Goal: Task Accomplishment & Management: Manage account settings

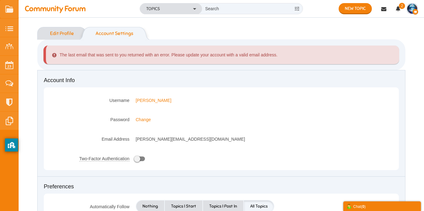
click at [52, 31] on link "Edit Profile" at bounding box center [58, 33] width 43 height 13
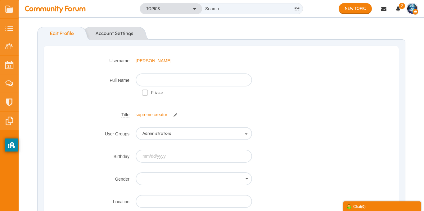
click at [413, 5] on img "button" at bounding box center [412, 9] width 10 height 10
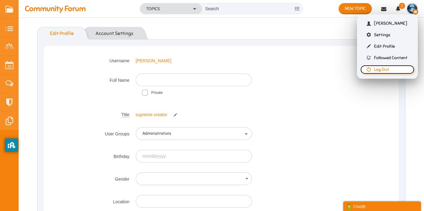
click at [388, 71] on link "Log Out" at bounding box center [387, 69] width 54 height 9
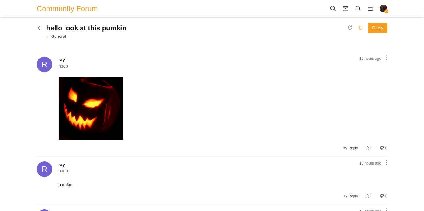
click at [360, 30] on icon at bounding box center [360, 27] width 10 height 5
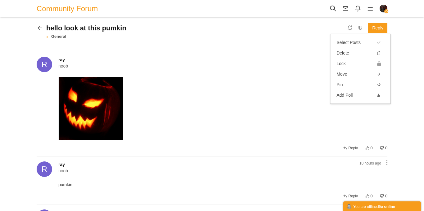
click at [274, 77] on div "Share Edit Move Delete Change Ownership Report ray noob 10 hours ago" at bounding box center [222, 112] width 329 height 80
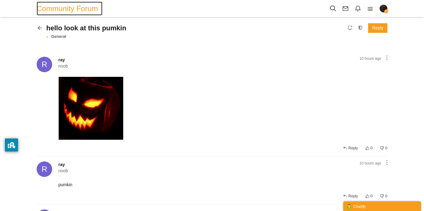
click at [60, 10] on span "Community Forum" at bounding box center [70, 9] width 66 height 14
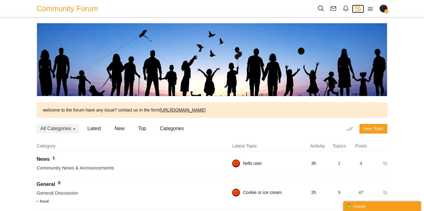
click at [359, 11] on icon at bounding box center [358, 8] width 12 height 7
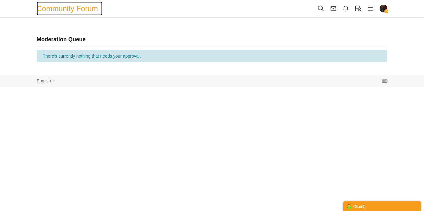
click at [92, 13] on span "Community Forum" at bounding box center [70, 9] width 66 height 14
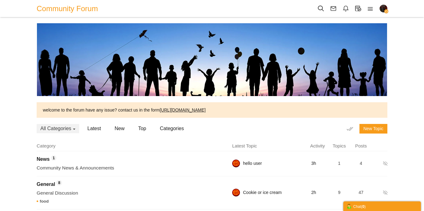
scroll to position [87, 0]
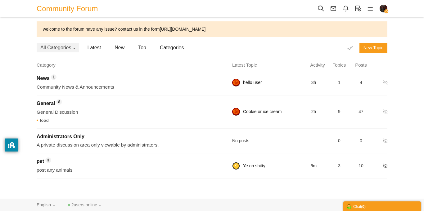
click at [236, 166] on img at bounding box center [236, 166] width 8 height 8
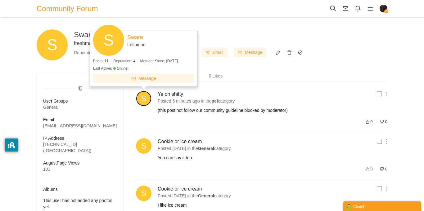
click at [145, 99] on img at bounding box center [144, 99] width 16 height 16
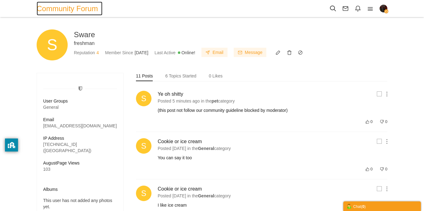
click at [74, 12] on span "Community Forum" at bounding box center [70, 9] width 66 height 14
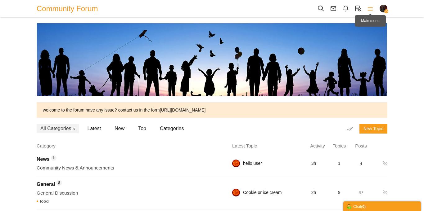
click at [367, 10] on icon at bounding box center [370, 8] width 12 height 7
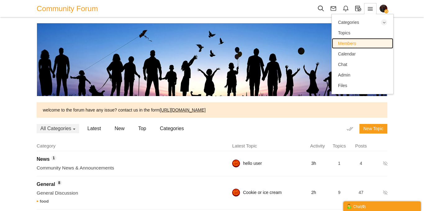
click at [354, 47] on link "Members" at bounding box center [362, 43] width 61 height 11
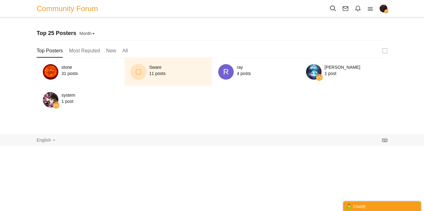
click at [137, 73] on span at bounding box center [138, 71] width 5 height 5
click at [0, 0] on input "checkbox" at bounding box center [0, 0] width 0 height 0
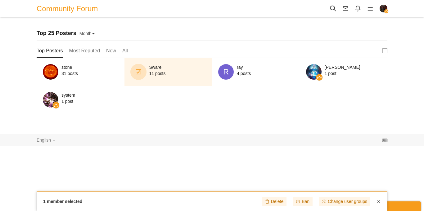
click at [141, 72] on label at bounding box center [138, 72] width 16 height 16
click at [0, 0] on input "checkbox" at bounding box center [0, 0] width 0 height 0
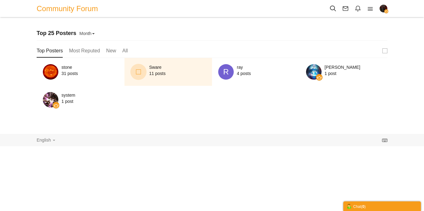
click at [141, 72] on span at bounding box center [138, 71] width 5 height 5
click at [0, 0] on input "checkbox" at bounding box center [0, 0] width 0 height 0
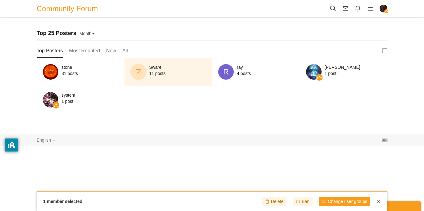
click at [348, 205] on link at bounding box center [344, 201] width 51 height 9
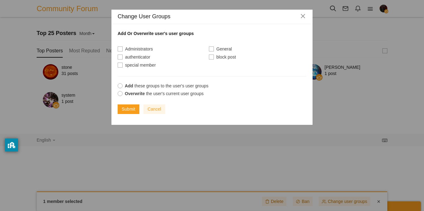
click at [211, 59] on span at bounding box center [211, 57] width 5 height 5
click at [0, 0] on input "checkbox" at bounding box center [0, 0] width 0 height 0
click at [129, 110] on link "Submit" at bounding box center [129, 110] width 22 height 10
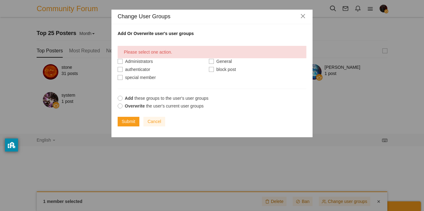
click at [122, 107] on label "Overwrite the user's current user groups" at bounding box center [212, 106] width 189 height 6
click at [0, 0] on input "Overwrite the user's current user groups" at bounding box center [0, 0] width 0 height 0
click at [125, 124] on link "Submit" at bounding box center [129, 122] width 22 height 10
click at [210, 69] on span at bounding box center [211, 69] width 5 height 5
click at [0, 0] on input "checkbox" at bounding box center [0, 0] width 0 height 0
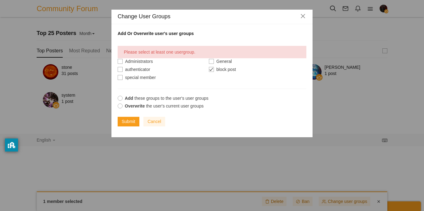
click at [120, 106] on span at bounding box center [120, 106] width 5 height 5
click at [0, 0] on input "Overwrite the user's current user groups" at bounding box center [0, 0] width 0 height 0
click at [119, 101] on label "Add these groups to the user's user groups" at bounding box center [212, 98] width 189 height 6
click at [0, 0] on input "Add these groups to the user's user groups" at bounding box center [0, 0] width 0 height 0
click at [120, 110] on div "Overwrite the user's current user groups" at bounding box center [212, 107] width 189 height 8
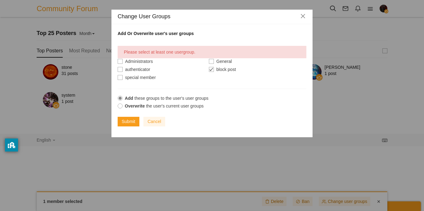
click at [120, 107] on span at bounding box center [120, 106] width 5 height 5
click at [0, 0] on input "Overwrite the user's current user groups" at bounding box center [0, 0] width 0 height 0
click at [128, 124] on link "Submit" at bounding box center [129, 122] width 22 height 10
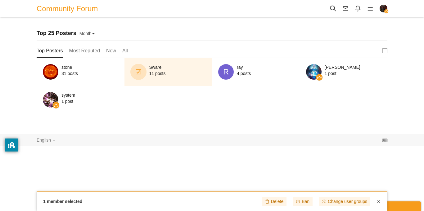
click at [380, 8] on img "button" at bounding box center [383, 9] width 8 height 8
click at [335, 203] on link at bounding box center [344, 201] width 51 height 9
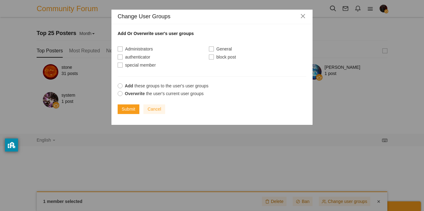
click at [212, 48] on span at bounding box center [211, 49] width 5 height 5
click at [0, 0] on input "checkbox" at bounding box center [0, 0] width 0 height 0
click at [119, 95] on span at bounding box center [120, 93] width 5 height 5
click at [0, 0] on input "Overwrite the user's current user groups" at bounding box center [0, 0] width 0 height 0
click at [130, 111] on link "Submit" at bounding box center [129, 110] width 22 height 10
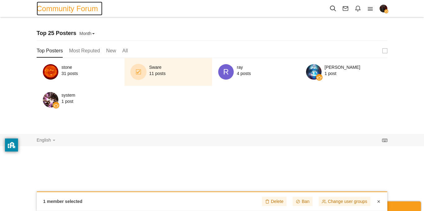
click at [75, 7] on span "Community Forum" at bounding box center [70, 9] width 66 height 14
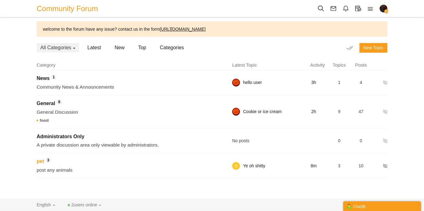
scroll to position [87, 0]
click at [240, 165] on span "Ye oh shitty 8m by Sware" at bounding box center [280, 166] width 96 height 8
click at [233, 167] on img at bounding box center [236, 166] width 8 height 8
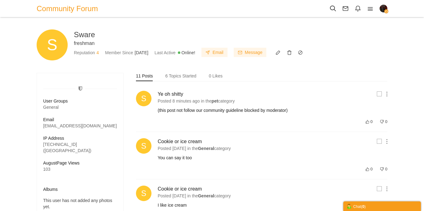
click at [378, 92] on span at bounding box center [379, 94] width 5 height 5
click at [0, 0] on input "checkbox" at bounding box center [0, 0] width 0 height 0
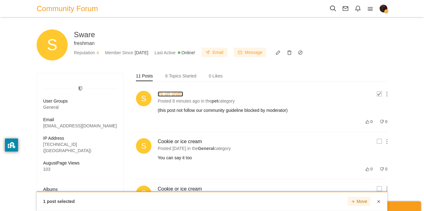
click at [172, 93] on link "Ye oh shitty" at bounding box center [170, 94] width 25 height 5
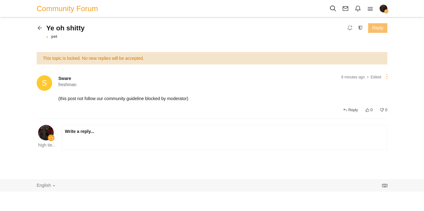
click at [385, 78] on link at bounding box center [386, 76] width 7 height 5
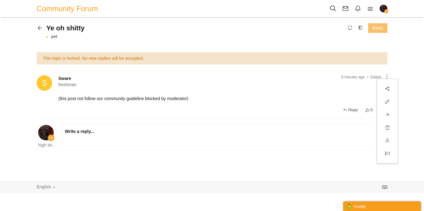
click at [371, 88] on span "Sware freshman 11 posts" at bounding box center [212, 83] width 351 height 16
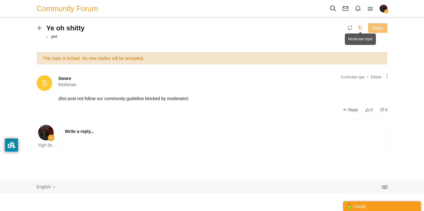
click at [359, 27] on icon at bounding box center [360, 27] width 10 height 5
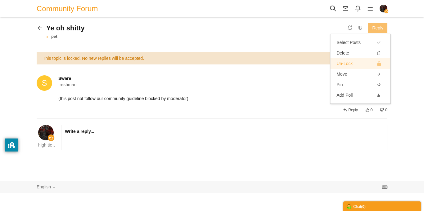
click at [354, 60] on link "Un-Lock" at bounding box center [360, 63] width 60 height 11
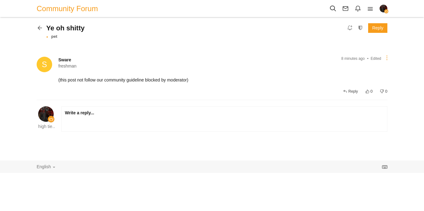
click at [386, 56] on icon at bounding box center [386, 57] width 1 height 5
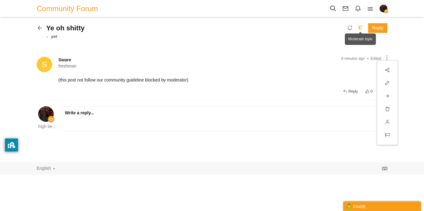
click at [359, 27] on icon at bounding box center [360, 27] width 10 height 5
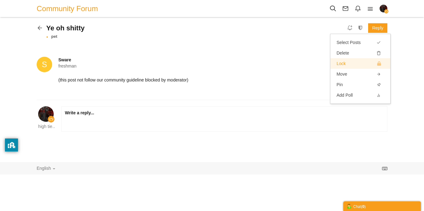
click at [366, 64] on link "Lock" at bounding box center [360, 63] width 60 height 11
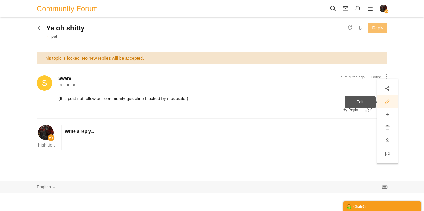
click at [385, 105] on icon at bounding box center [387, 102] width 11 height 10
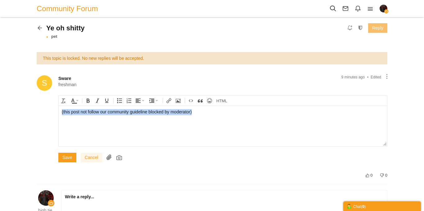
drag, startPoint x: 214, startPoint y: 112, endPoint x: 29, endPoint y: 108, distance: 185.2
click at [59, 108] on html "(this post not follow our community guideline blocked by moderator)" at bounding box center [223, 126] width 328 height 40
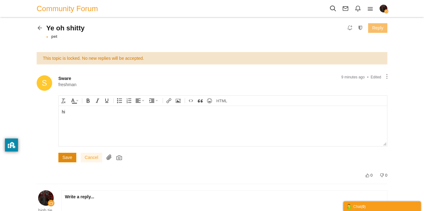
click at [63, 159] on input "Save" at bounding box center [67, 158] width 18 height 10
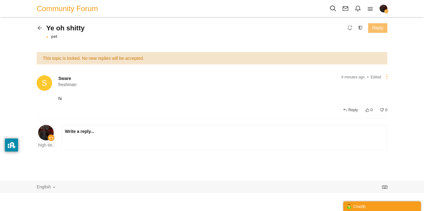
click at [387, 76] on link at bounding box center [386, 76] width 7 height 5
click at [391, 131] on icon at bounding box center [387, 128] width 11 height 10
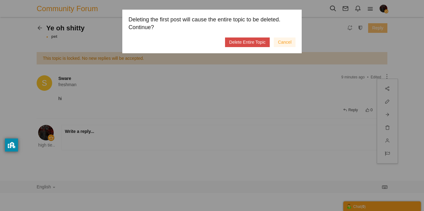
click at [257, 46] on link "Delete Entire Topic" at bounding box center [247, 43] width 44 height 10
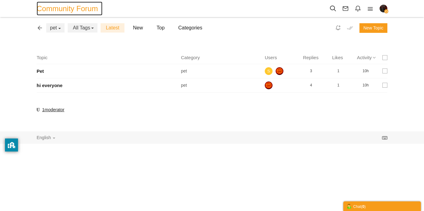
click at [69, 7] on span "Community Forum" at bounding box center [70, 9] width 66 height 14
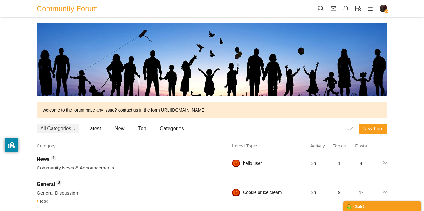
scroll to position [87, 0]
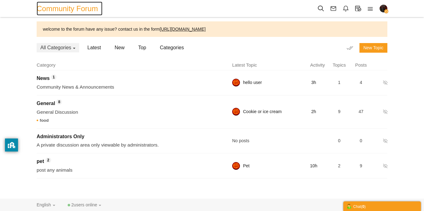
click at [71, 11] on span "Community Forum" at bounding box center [70, 9] width 66 height 14
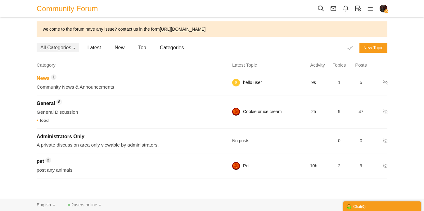
scroll to position [87, 0]
click at [56, 77] on span "1" at bounding box center [54, 77] width 6 height 6
click at [49, 78] on span "News" at bounding box center [43, 78] width 13 height 5
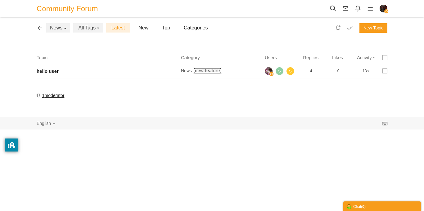
click at [211, 72] on span "new feature" at bounding box center [207, 70] width 28 height 5
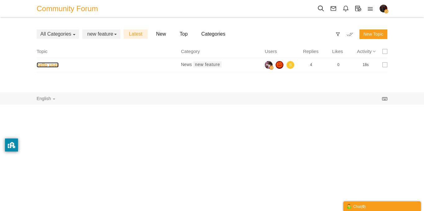
click at [59, 62] on link "hello user" at bounding box center [48, 64] width 22 height 5
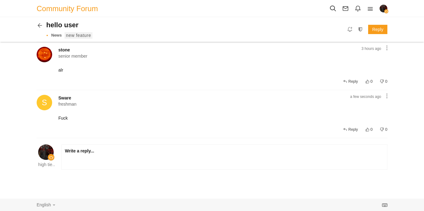
scroll to position [150, 0]
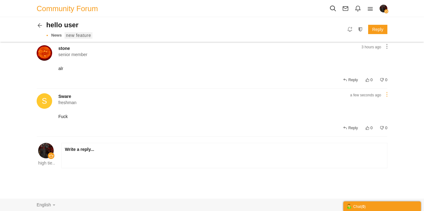
click at [387, 97] on icon at bounding box center [386, 94] width 1 height 5
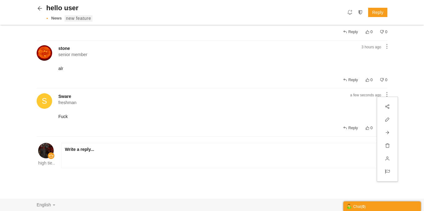
scroll to position [152, 0]
click at [389, 147] on icon at bounding box center [387, 146] width 11 height 10
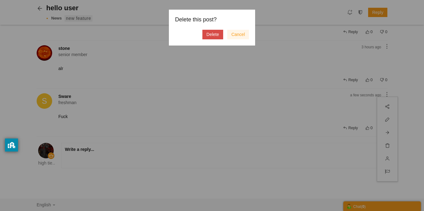
click at [220, 37] on link "Delete" at bounding box center [212, 35] width 20 height 10
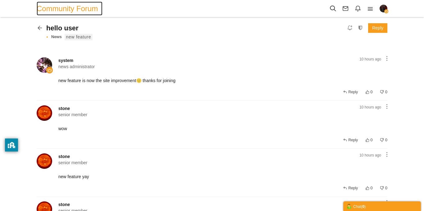
click at [84, 6] on span "Community Forum" at bounding box center [70, 9] width 66 height 14
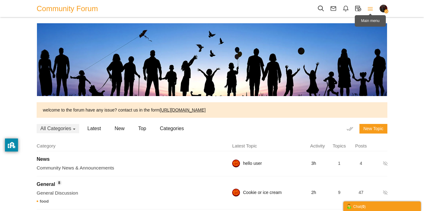
click at [370, 10] on icon at bounding box center [370, 8] width 12 height 7
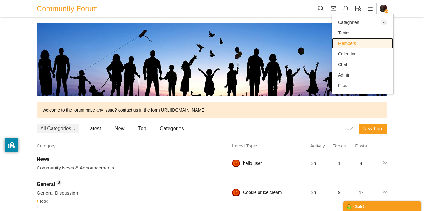
click at [351, 42] on span "Members" at bounding box center [347, 43] width 18 height 5
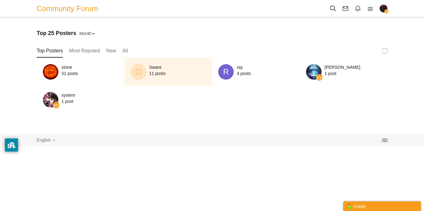
click at [141, 71] on label at bounding box center [138, 72] width 16 height 16
click at [0, 0] on input "checkbox" at bounding box center [0, 0] width 0 height 0
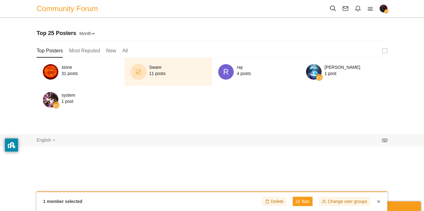
click at [297, 202] on icon at bounding box center [298, 201] width 4 height 5
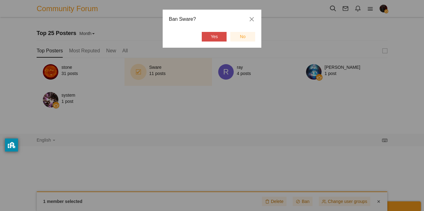
click at [210, 39] on link "Yes" at bounding box center [214, 37] width 25 height 10
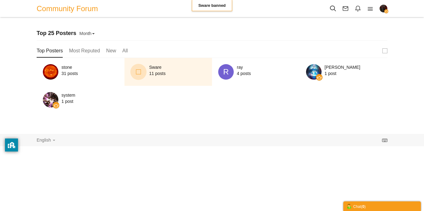
click at [172, 139] on div "English Bahasa Indonesia български език Czech Dansk Deutsch English Español Fin…" at bounding box center [211, 140] width 363 height 12
click at [136, 70] on span at bounding box center [138, 71] width 5 height 5
click at [0, 0] on input "checkbox" at bounding box center [0, 0] width 0 height 0
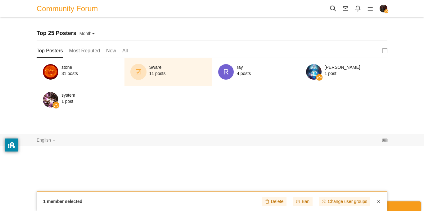
click at [137, 71] on span at bounding box center [138, 71] width 5 height 5
click at [0, 0] on input "checkbox" at bounding box center [0, 0] width 0 height 0
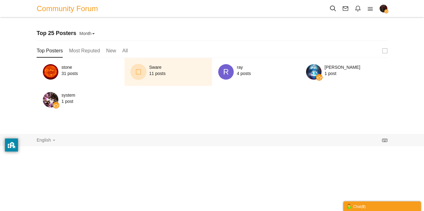
click at [178, 74] on span "11 posts" at bounding box center [177, 73] width 57 height 6
click at [151, 65] on link "Sware" at bounding box center [155, 67] width 12 height 6
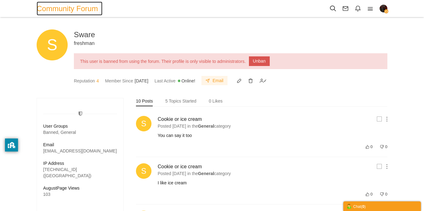
click at [73, 9] on span "Community Forum" at bounding box center [70, 9] width 66 height 14
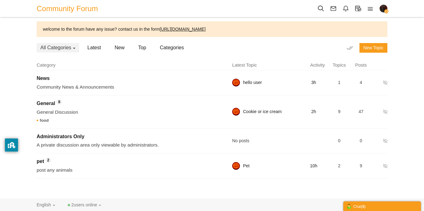
scroll to position [83, 0]
click at [84, 139] on span "Administrators Only" at bounding box center [61, 136] width 48 height 5
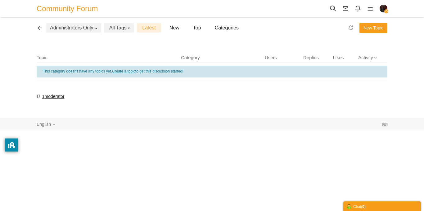
click at [85, 31] on button "Administrators Only" at bounding box center [73, 27] width 55 height 9
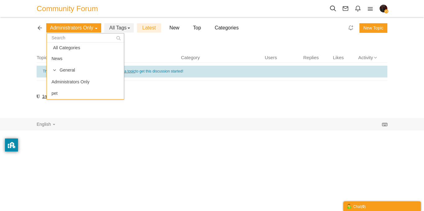
click at [85, 31] on div "Administrators Only All Categories News General Administrators Only pet" at bounding box center [73, 27] width 55 height 9
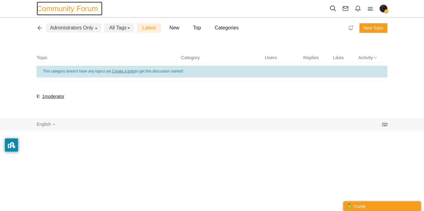
click at [72, 9] on span "Community Forum" at bounding box center [70, 9] width 66 height 14
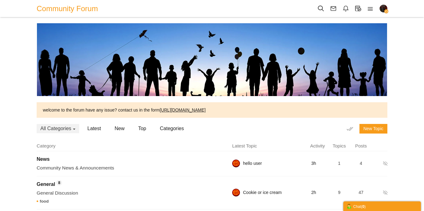
click at [384, 11] on icon "button" at bounding box center [386, 11] width 4 height 4
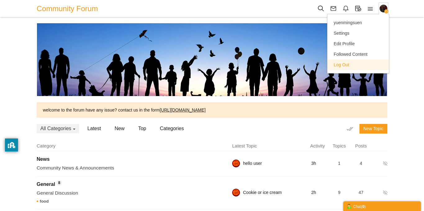
click at [350, 65] on link "Log Out" at bounding box center [357, 65] width 61 height 11
